Goal: Task Accomplishment & Management: Manage account settings

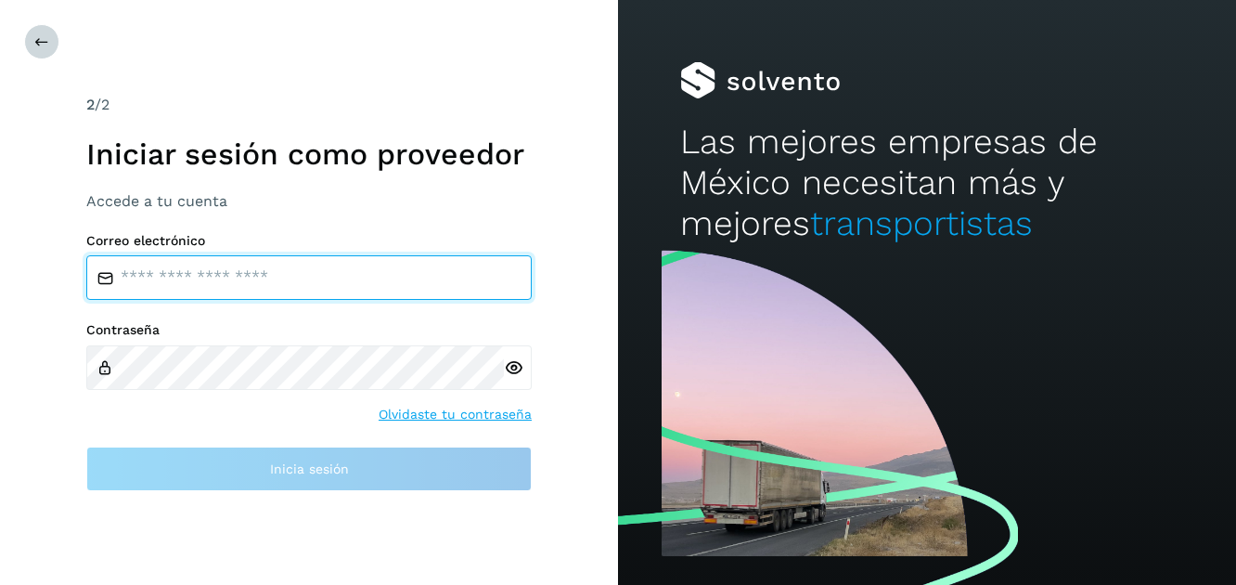
type input "**********"
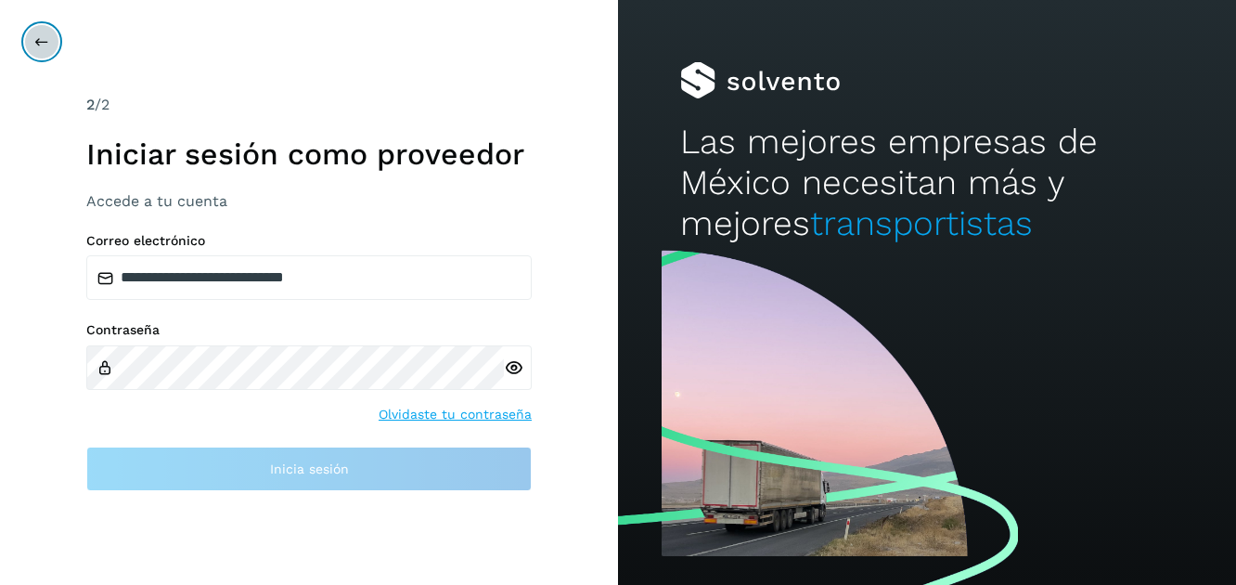
click at [50, 41] on button at bounding box center [41, 41] width 35 height 35
